Goal: Task Accomplishment & Management: Manage account settings

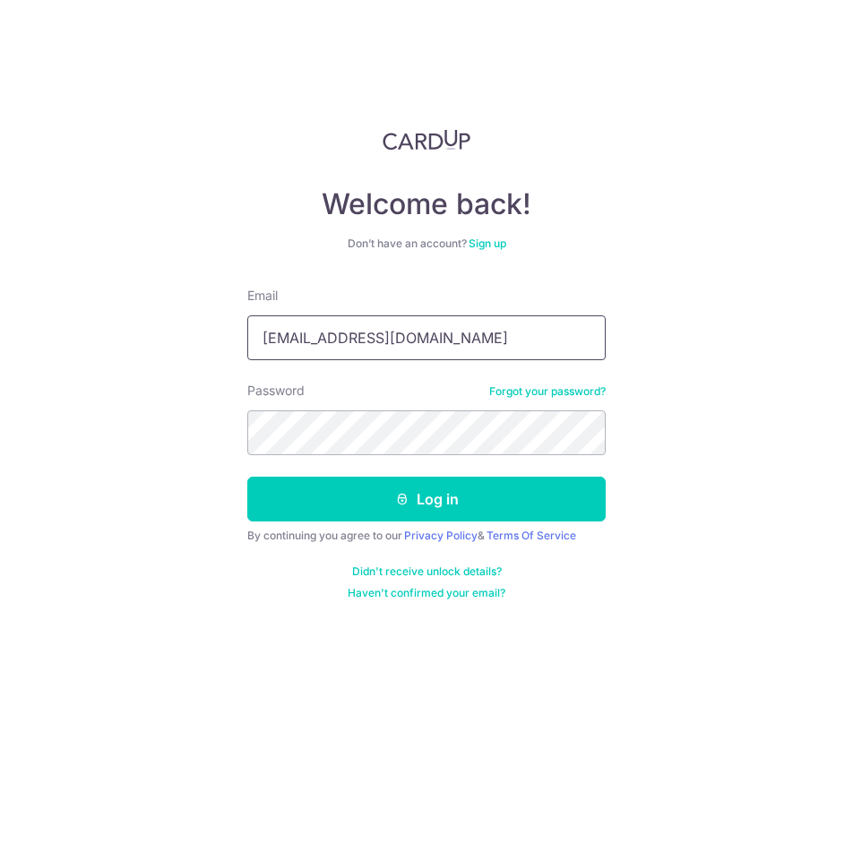
click at [371, 348] on input "[EMAIL_ADDRESS][DOMAIN_NAME]" at bounding box center [426, 337] width 358 height 45
type input "[EMAIL_ADDRESS][DOMAIN_NAME]"
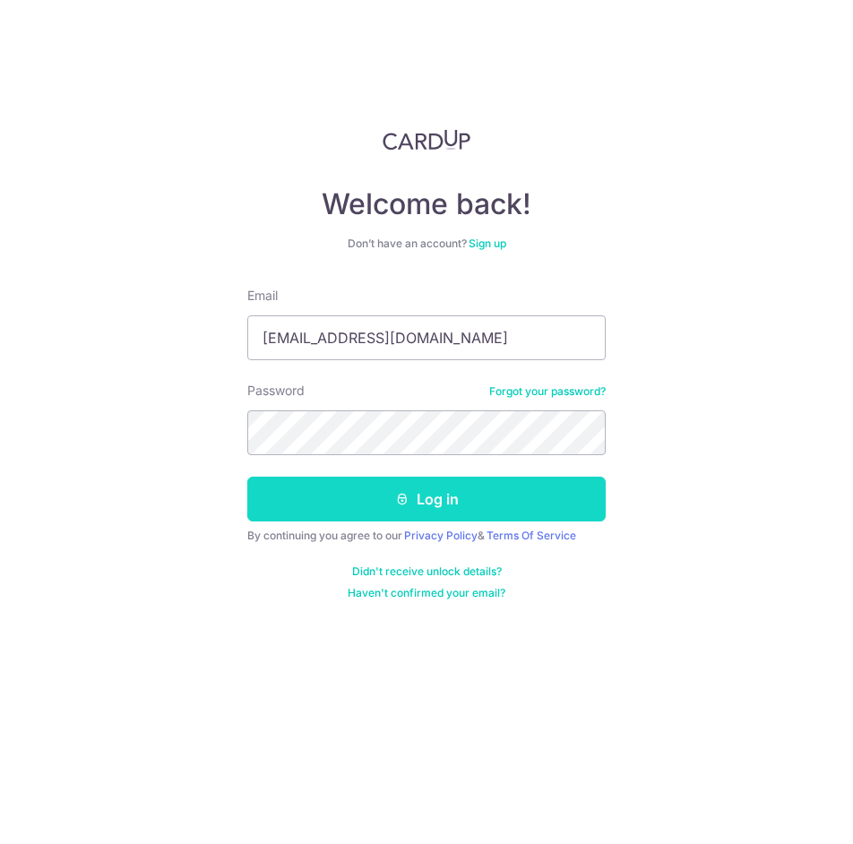
click at [425, 517] on button "Log in" at bounding box center [426, 499] width 358 height 45
